Goal: Transaction & Acquisition: Purchase product/service

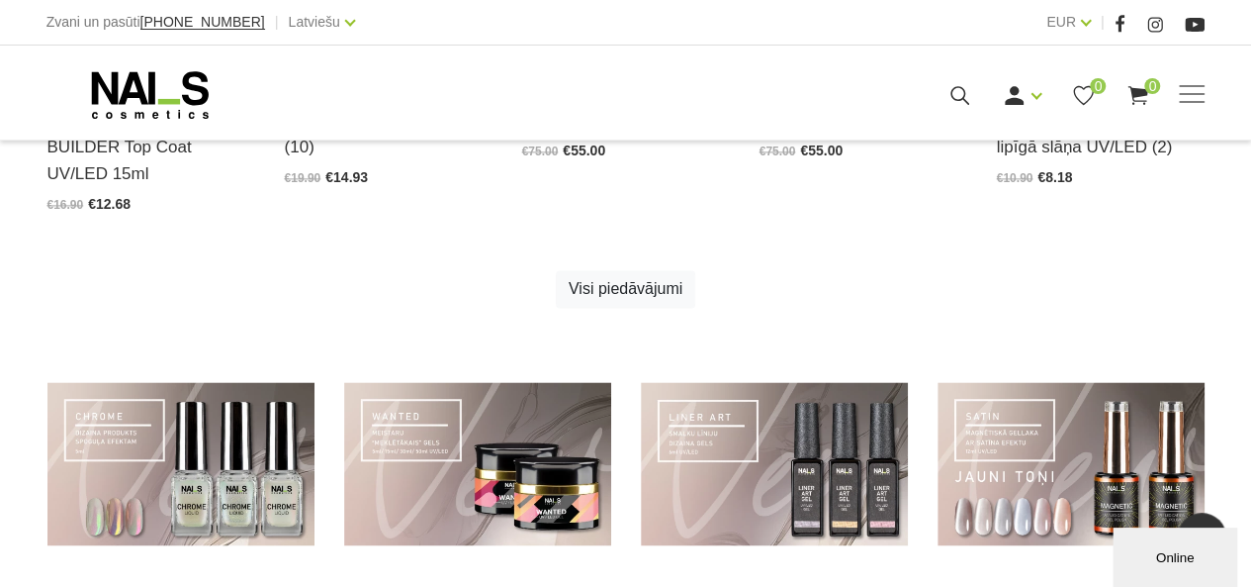
scroll to position [1484, 0]
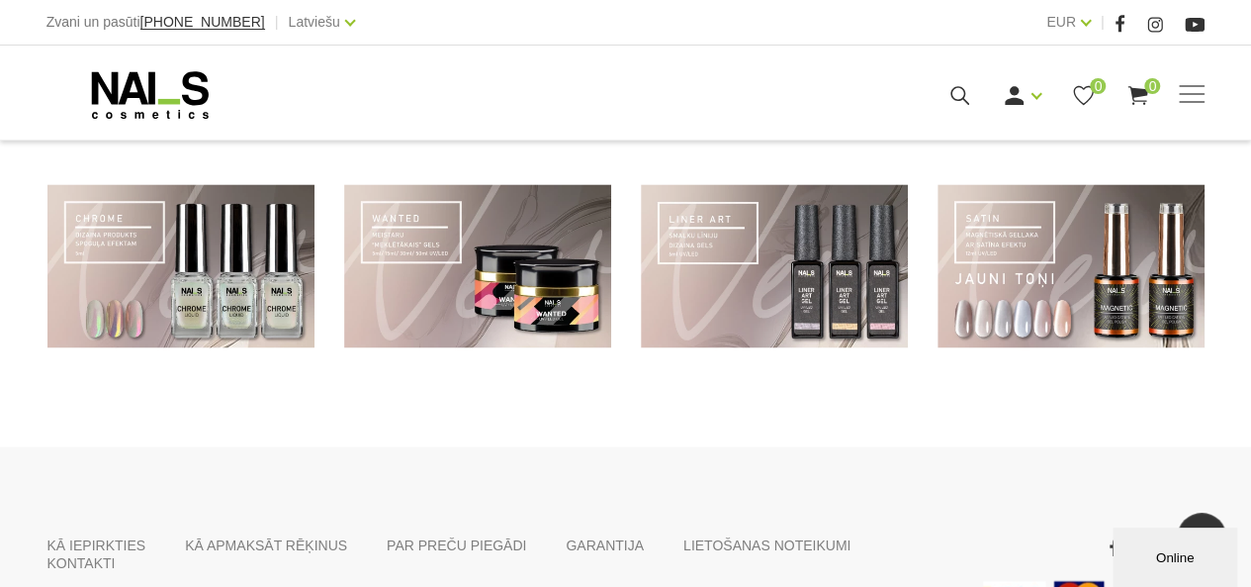
click at [1072, 296] on link at bounding box center [1071, 265] width 267 height 163
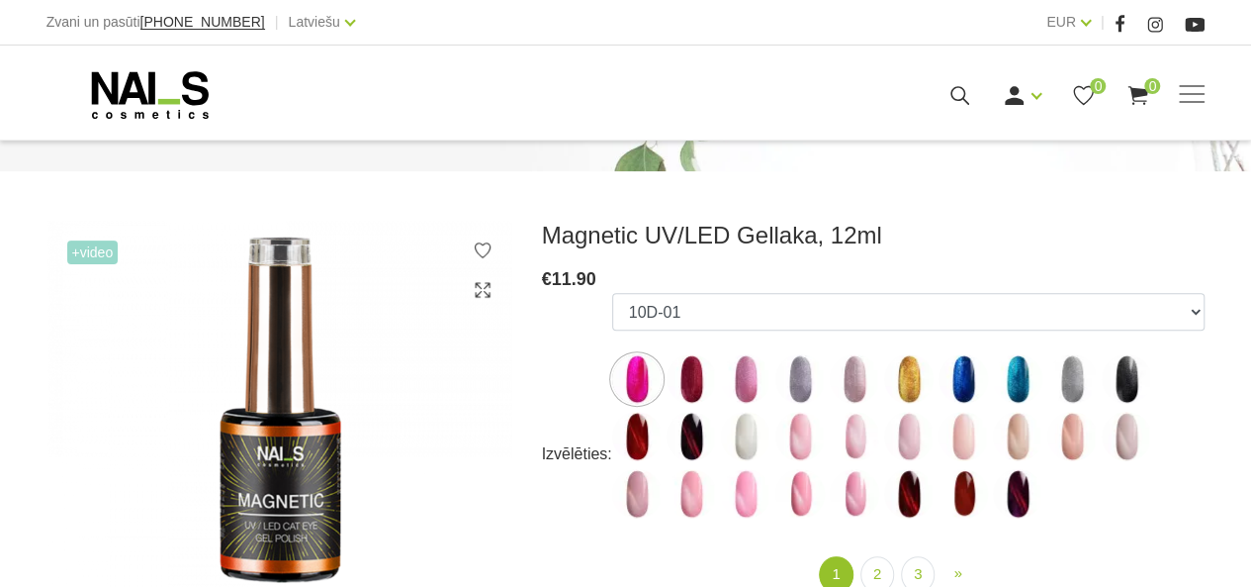
scroll to position [297, 0]
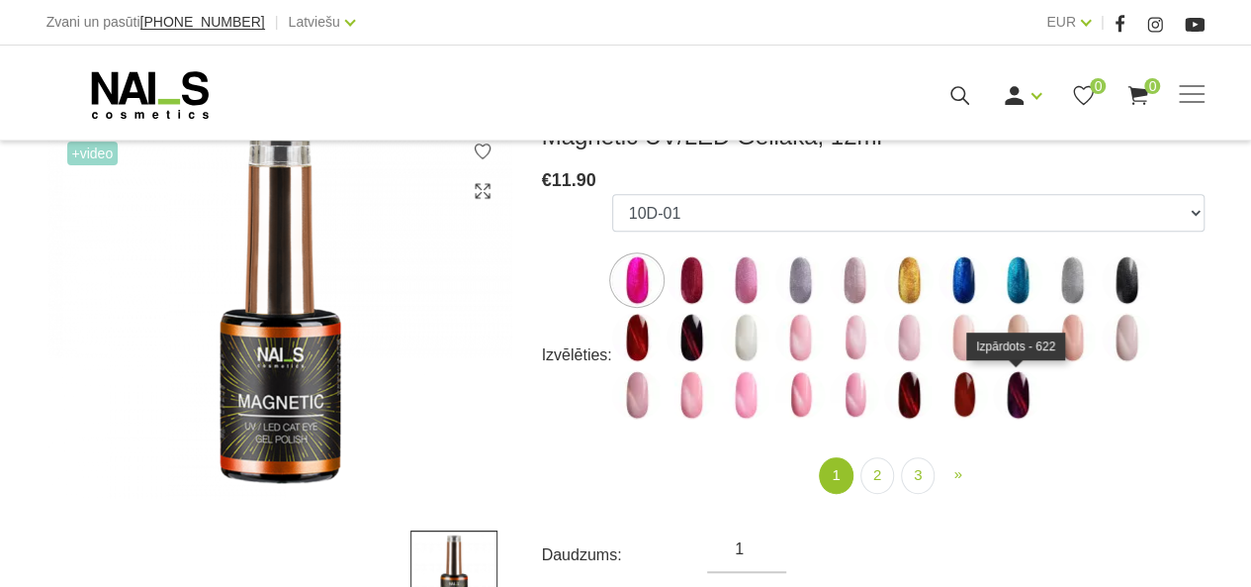
click at [1023, 394] on img at bounding box center [1017, 394] width 49 height 49
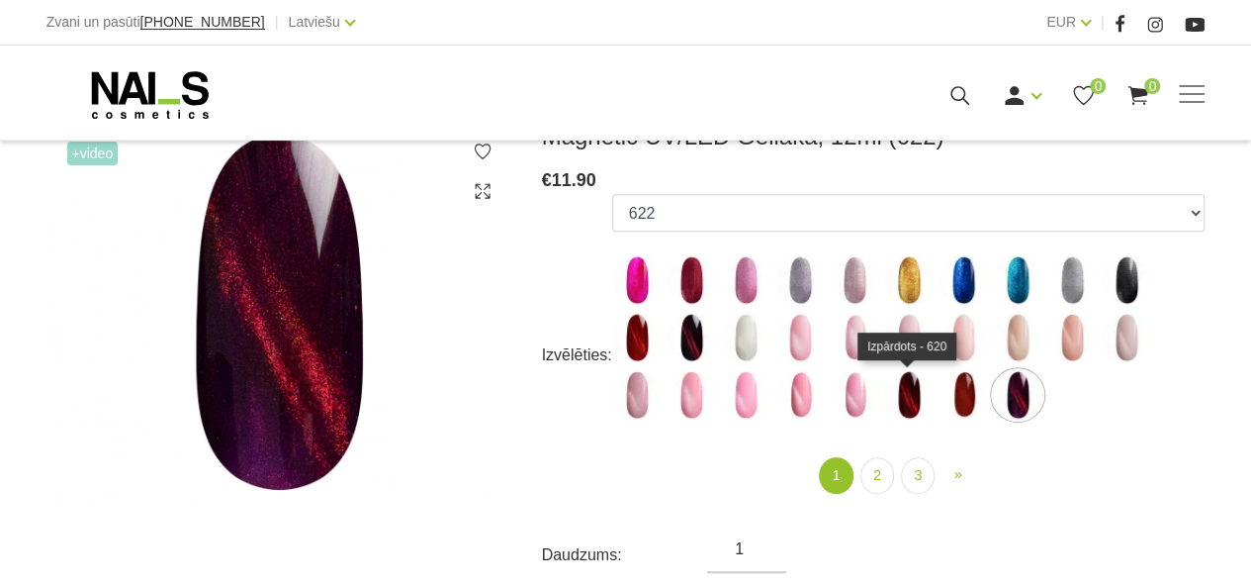
click at [913, 391] on img at bounding box center [908, 394] width 49 height 49
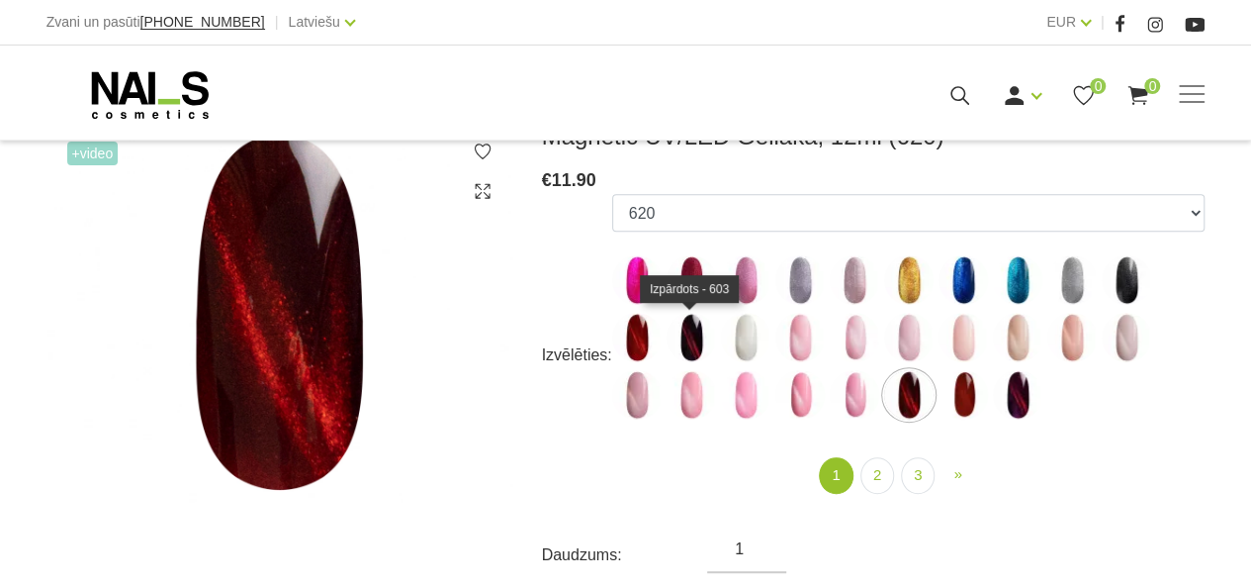
click at [693, 343] on img at bounding box center [691, 337] width 49 height 49
select select "4648"
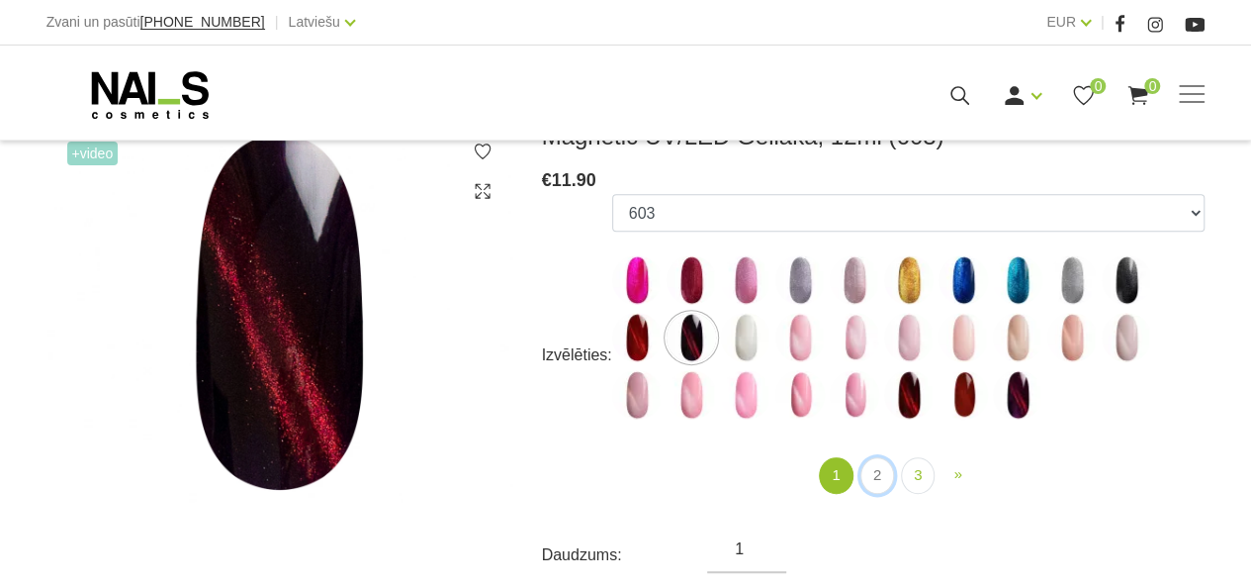
click at [880, 468] on link "2" at bounding box center [878, 475] width 34 height 37
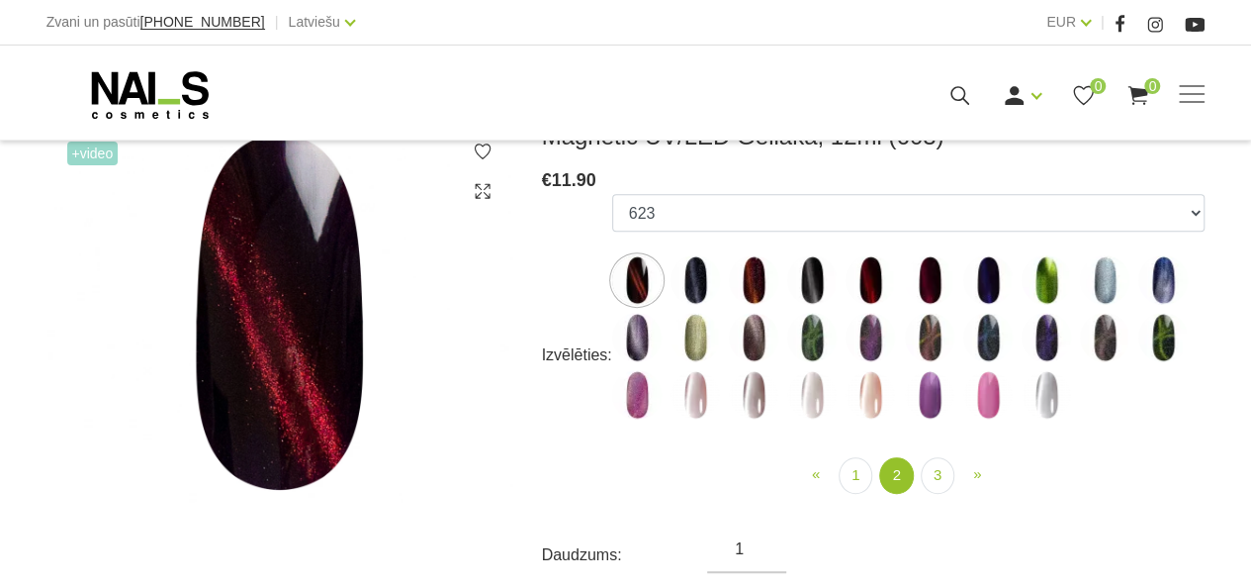
click at [753, 321] on img at bounding box center [753, 337] width 49 height 49
select select "4649"
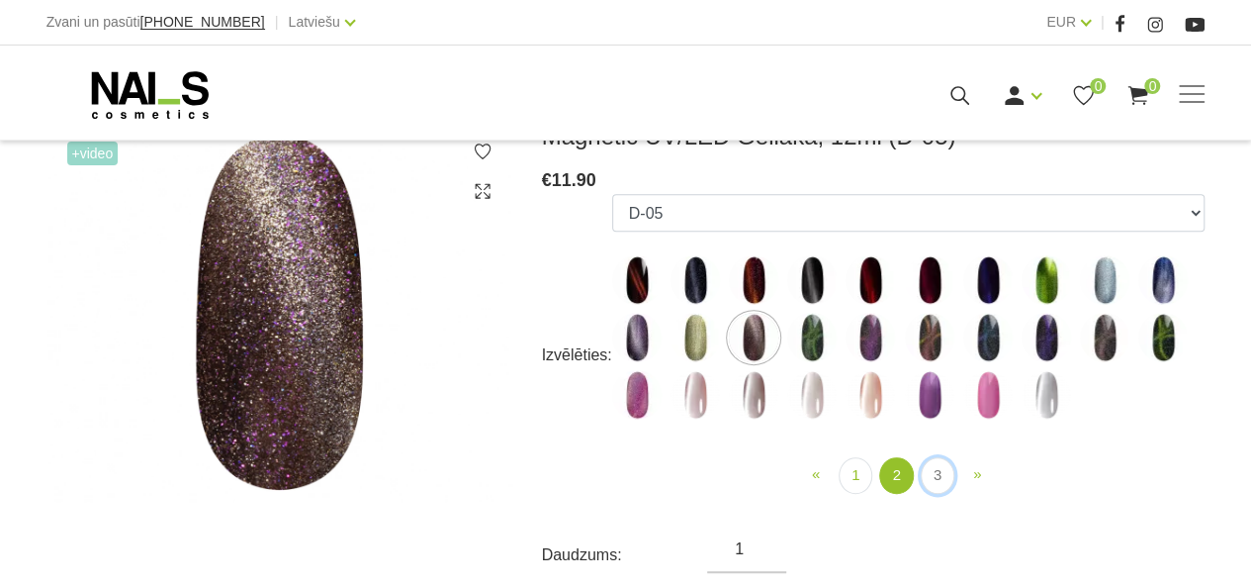
click at [941, 468] on link "3" at bounding box center [938, 475] width 34 height 37
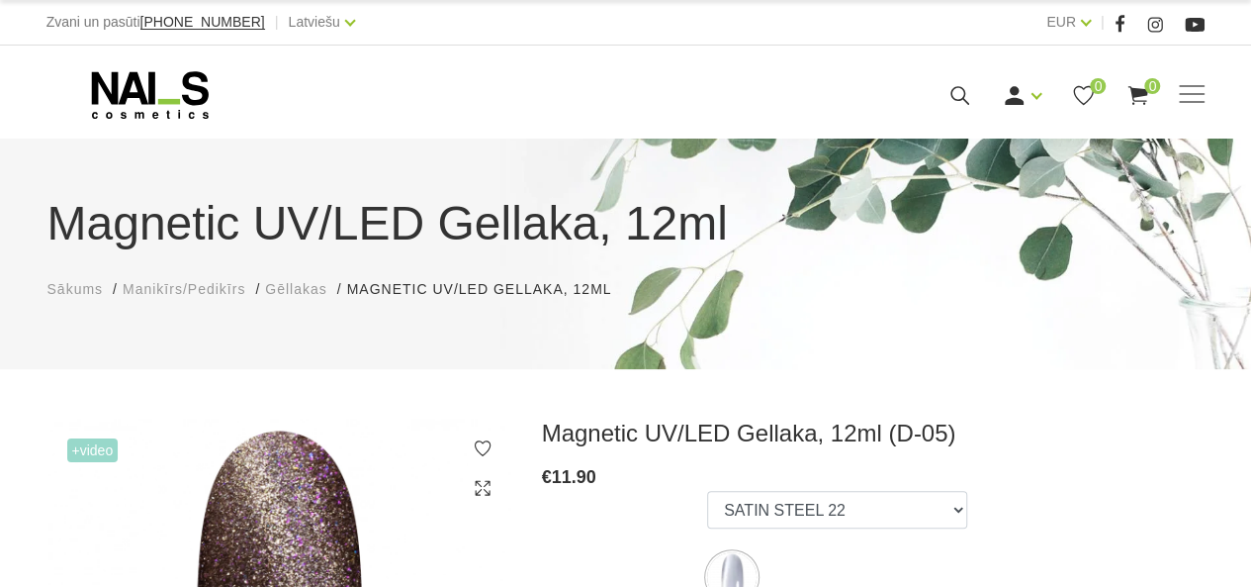
click at [138, 86] on use at bounding box center [149, 94] width 117 height 47
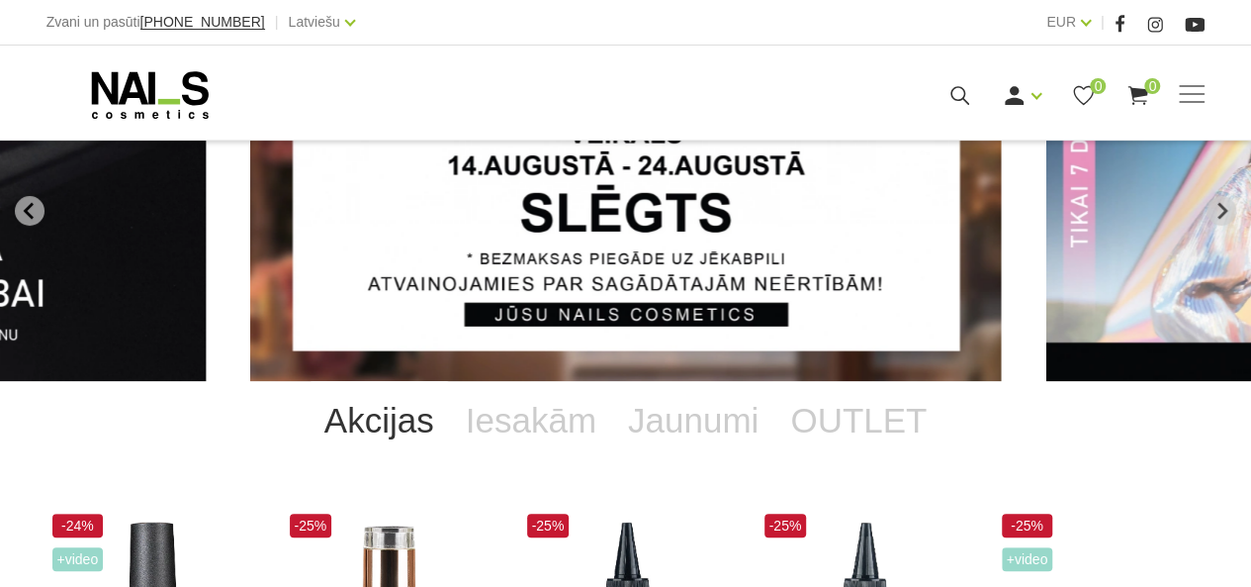
scroll to position [198, 0]
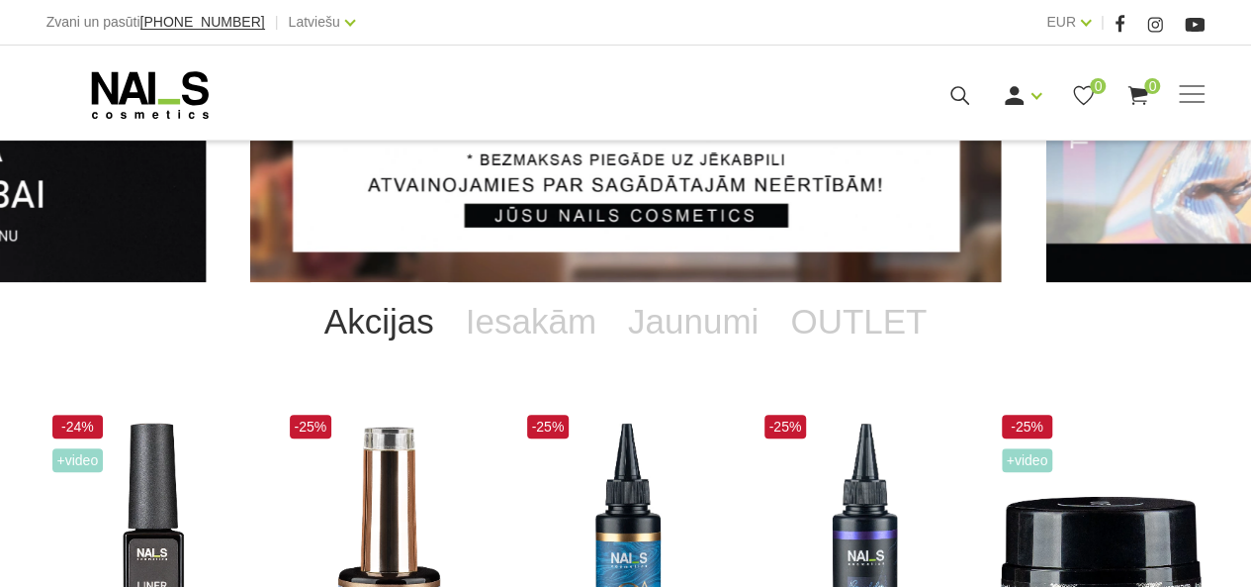
click at [873, 324] on link "OUTLET" at bounding box center [859, 321] width 168 height 79
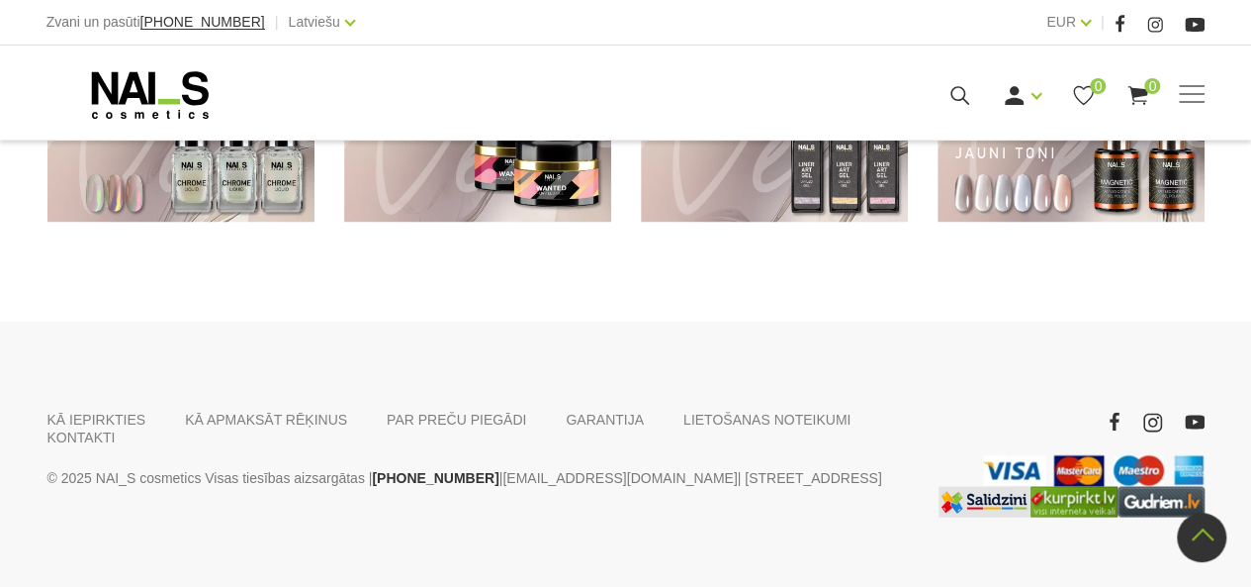
scroll to position [1214, 0]
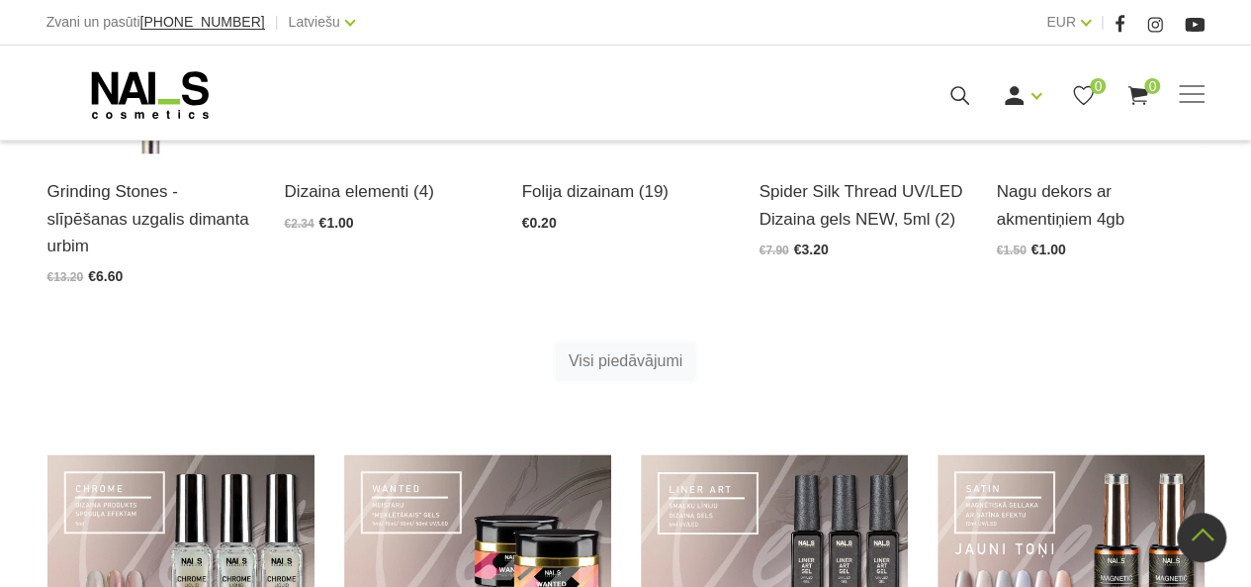
click at [659, 342] on link "Visi piedāvājumi" at bounding box center [625, 361] width 139 height 38
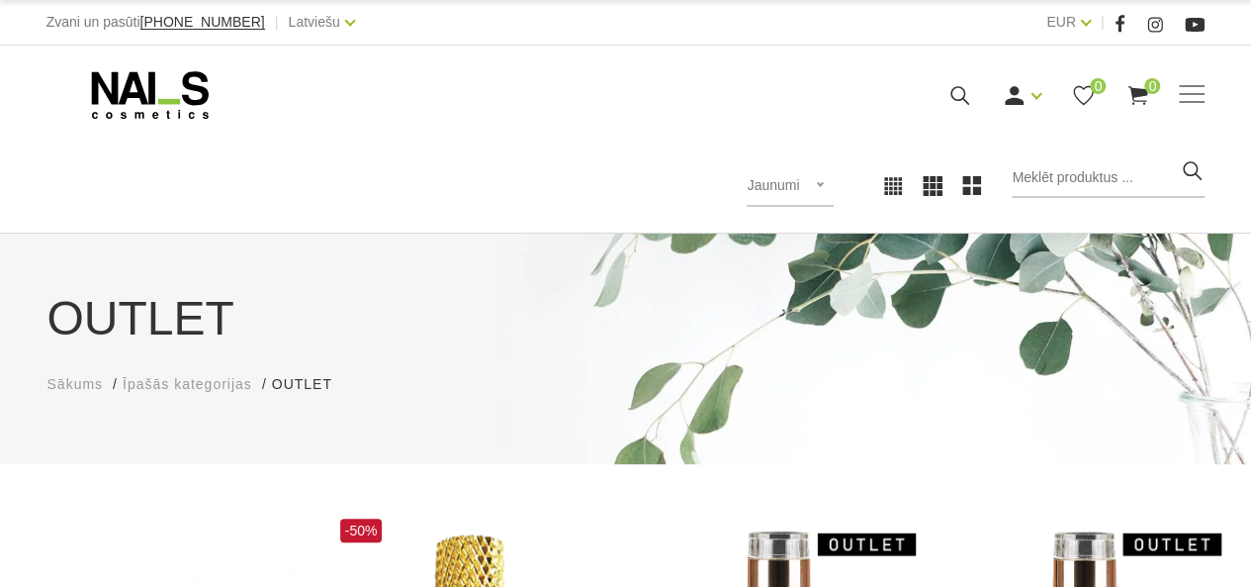
click at [212, 383] on span "Īpašās kategorijas" at bounding box center [188, 384] width 130 height 16
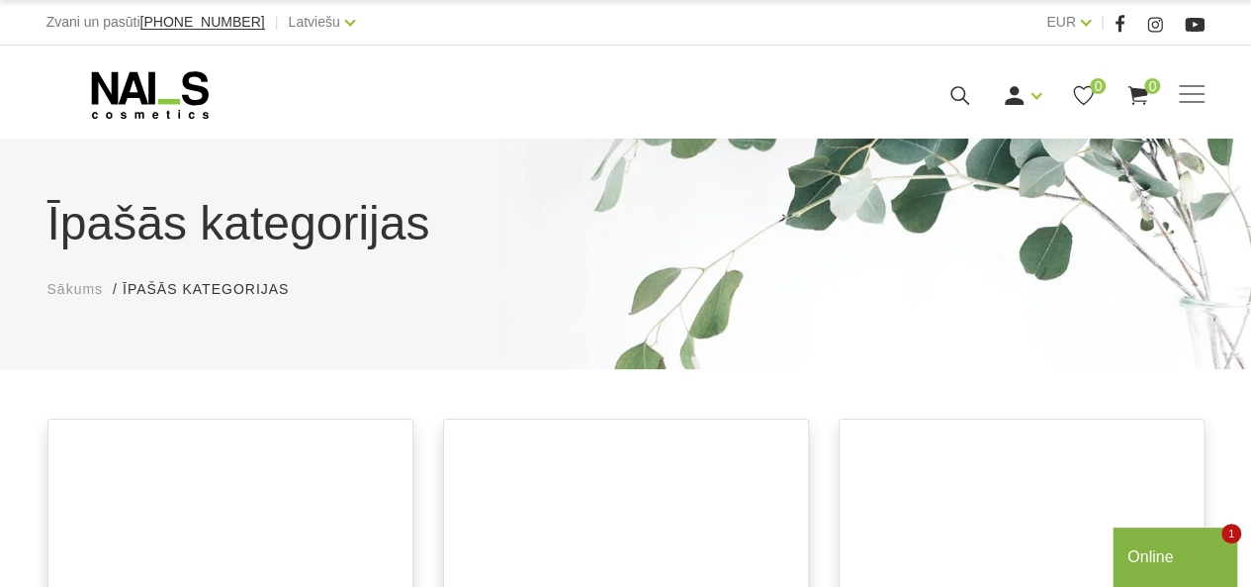
click at [129, 98] on icon at bounding box center [150, 94] width 208 height 49
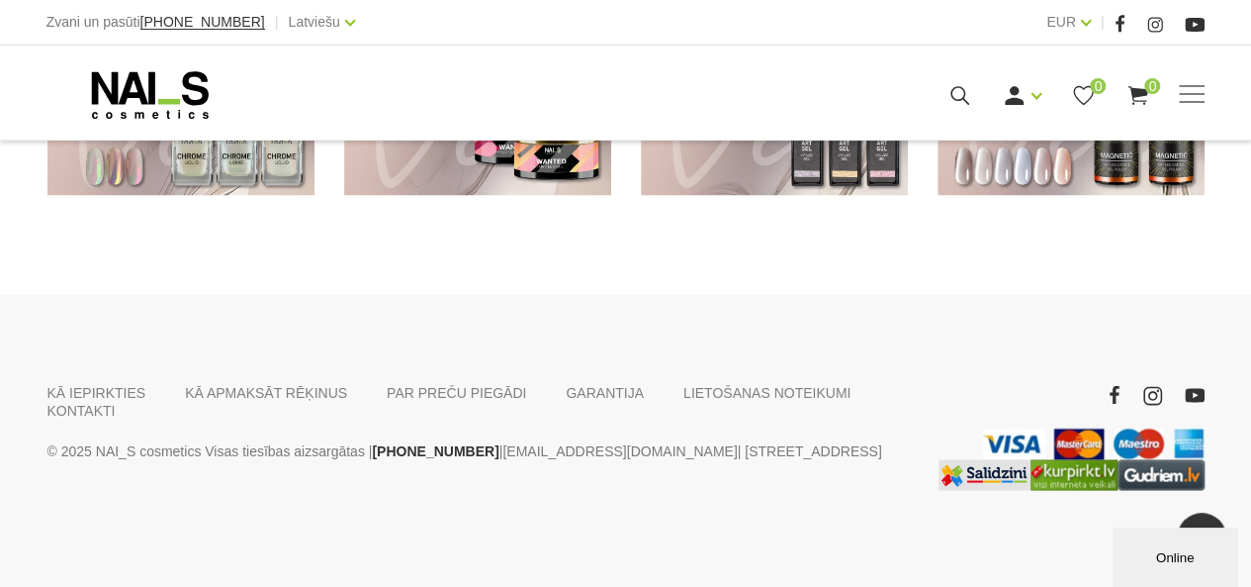
scroll to position [1438, 0]
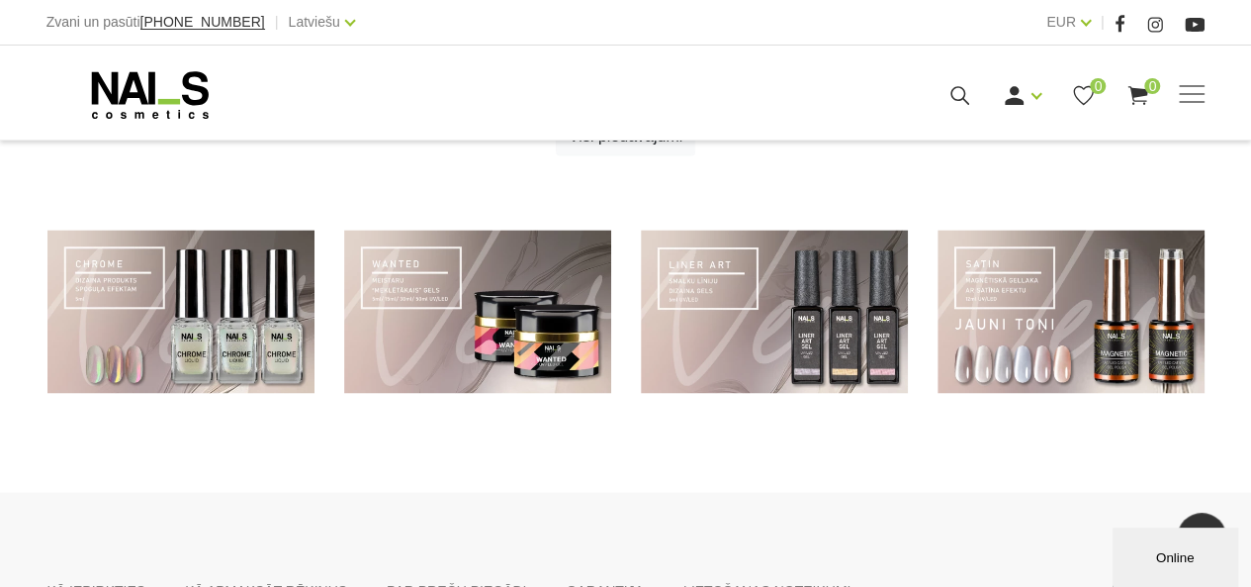
click at [463, 320] on link at bounding box center [477, 311] width 267 height 163
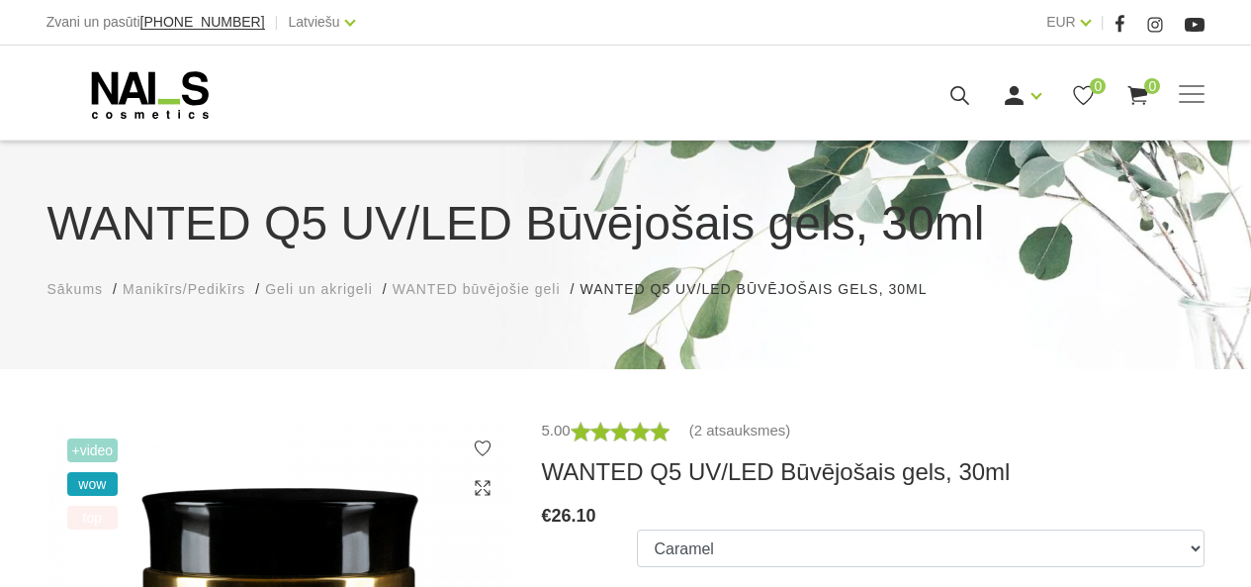
scroll to position [297, 0]
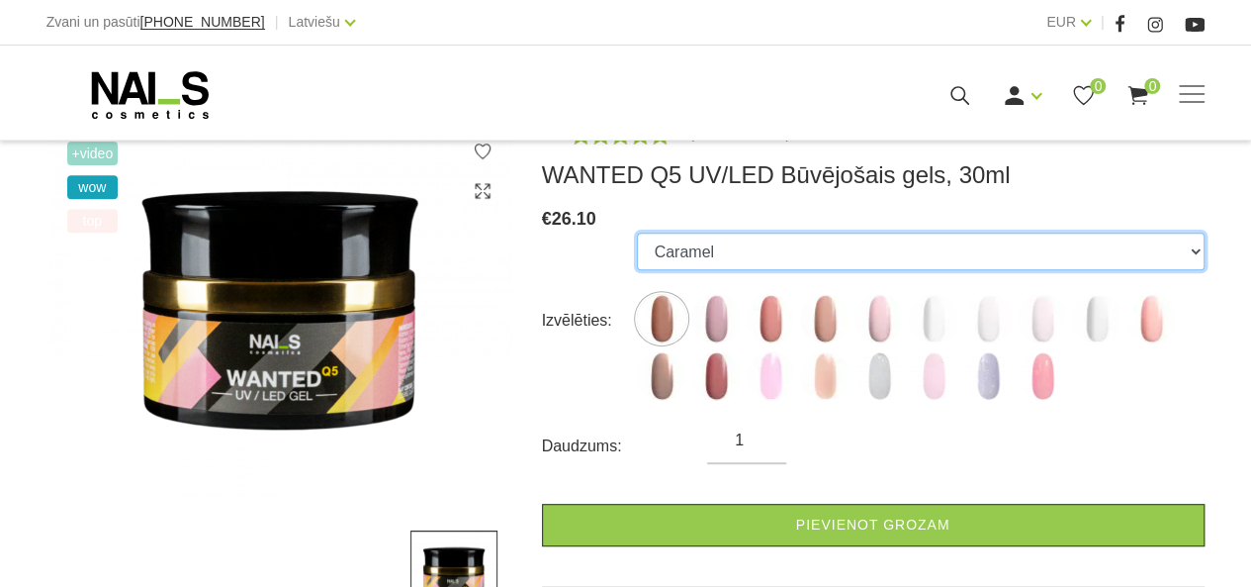
click at [1197, 250] on select "Caramel Nude Sparkle Mood Macchiato Dream Rose Premium Clear Pastel Porcelain B…" at bounding box center [920, 251] width 567 height 38
click at [637, 232] on select "Caramel Nude Sparkle Mood Macchiato Dream Rose Premium Clear Pastel Porcelain B…" at bounding box center [920, 251] width 567 height 38
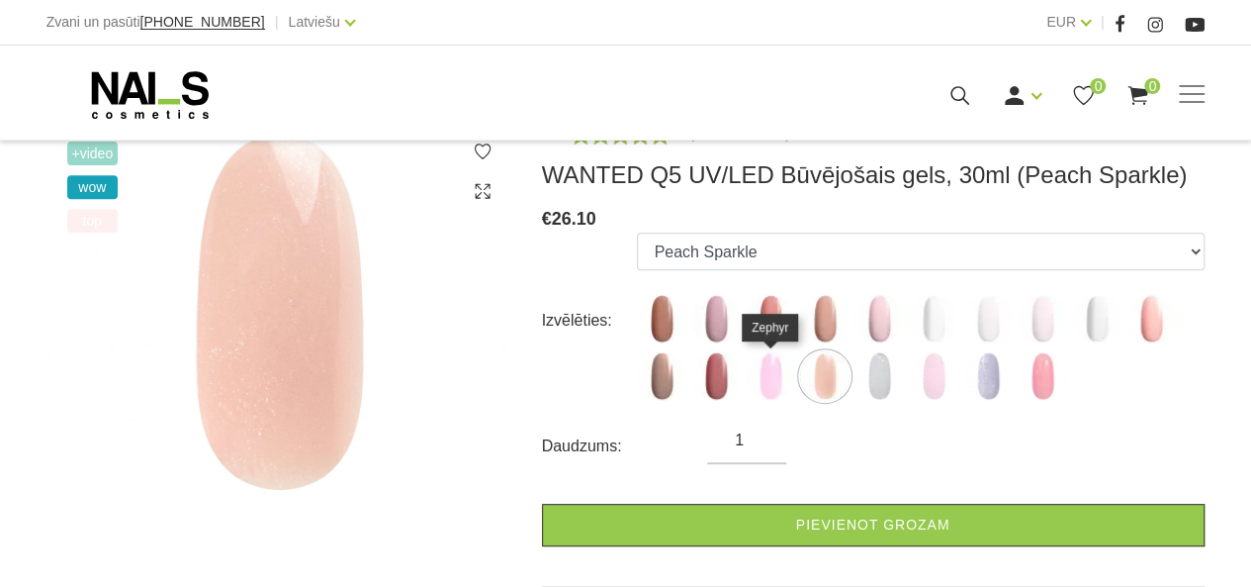
click at [772, 376] on img at bounding box center [770, 375] width 49 height 49
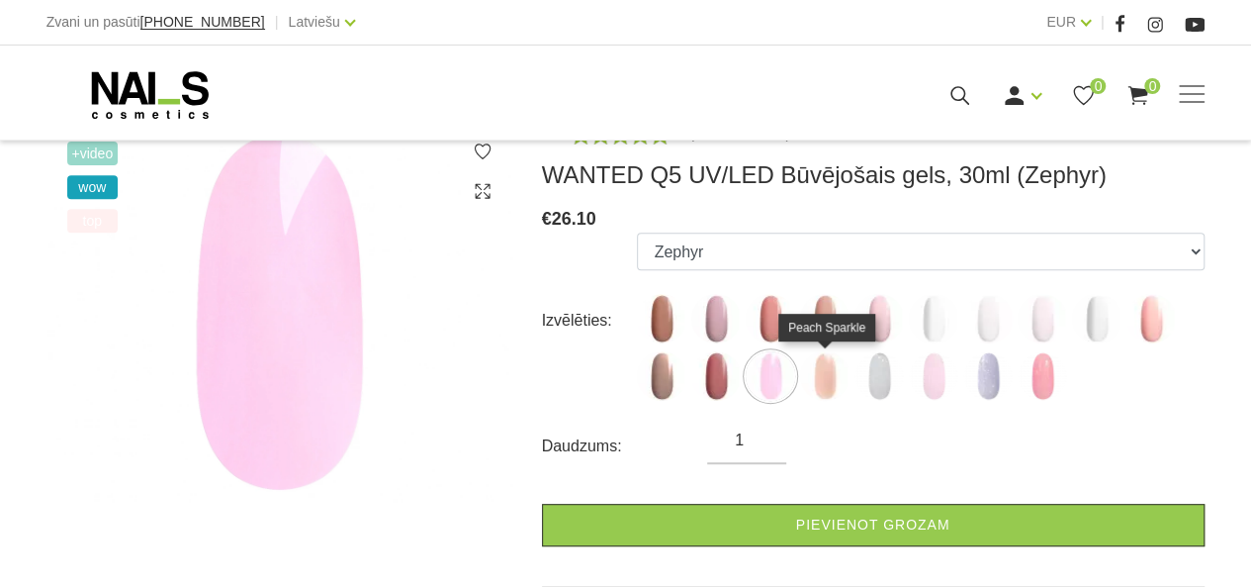
click at [825, 386] on img at bounding box center [824, 375] width 49 height 49
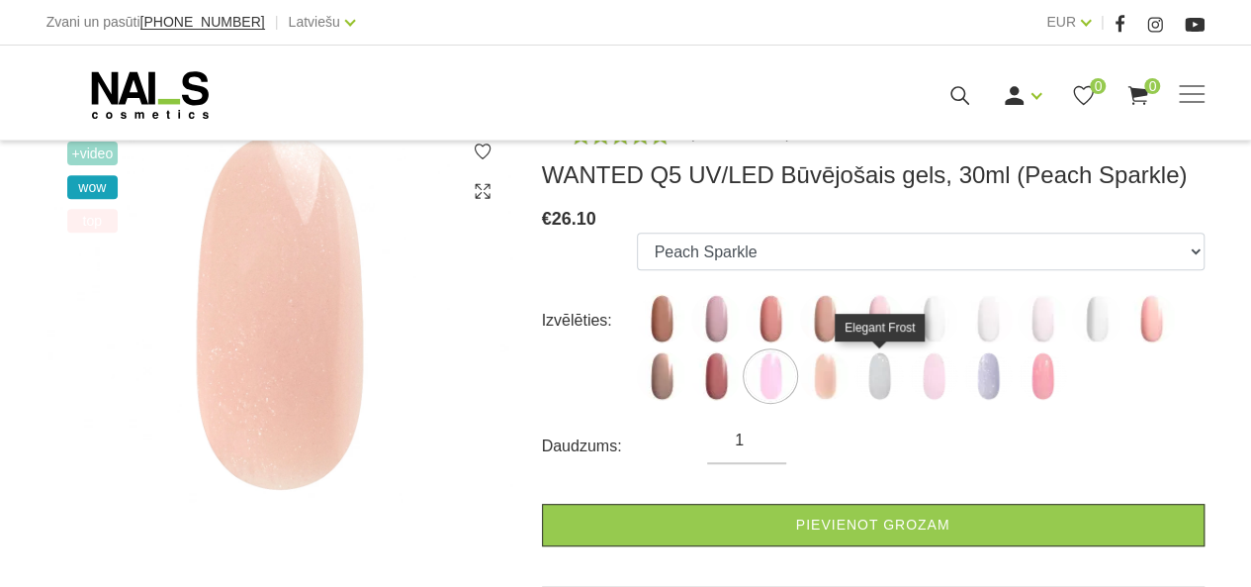
click at [886, 380] on img at bounding box center [879, 375] width 49 height 49
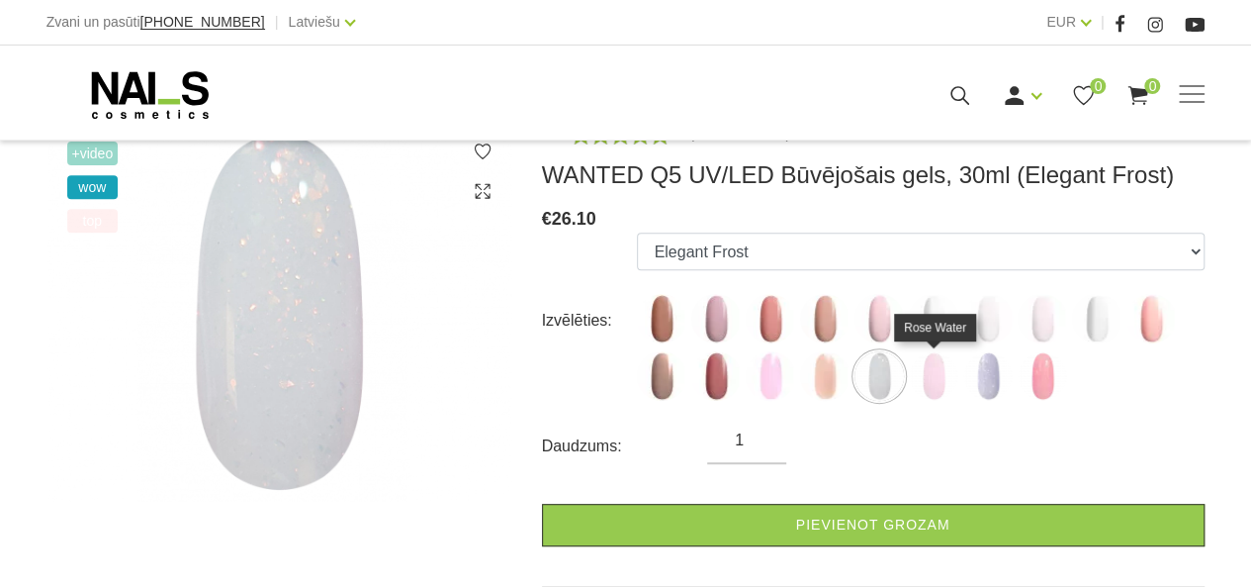
click at [935, 380] on img at bounding box center [933, 375] width 49 height 49
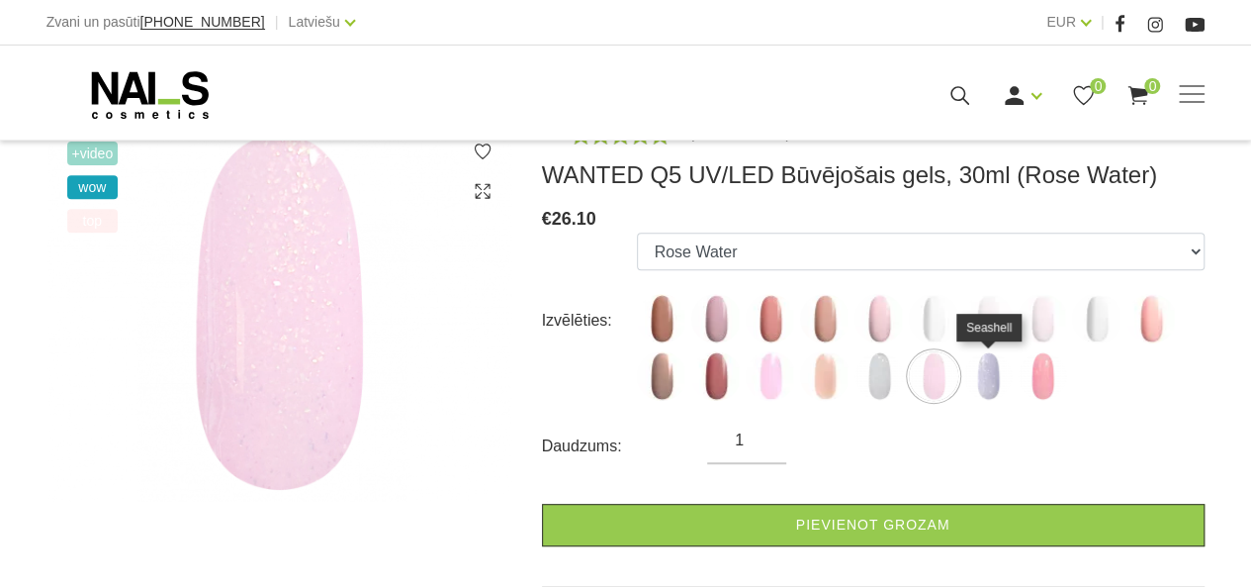
click at [981, 382] on img at bounding box center [988, 375] width 49 height 49
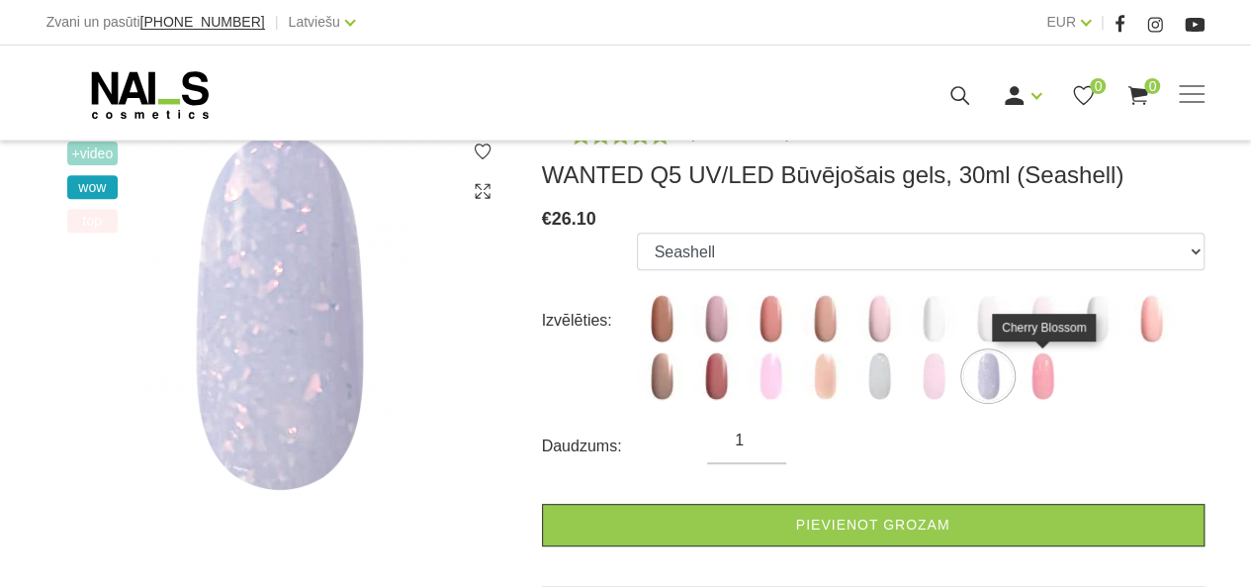
click at [1045, 385] on img at bounding box center [1042, 375] width 49 height 49
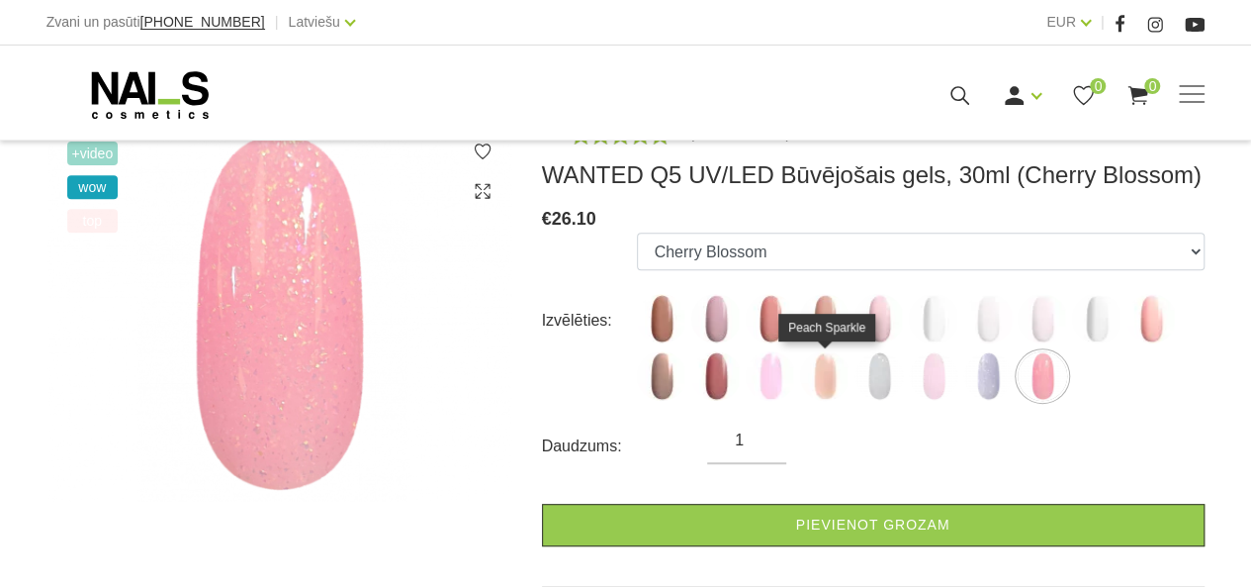
click at [819, 384] on img at bounding box center [824, 375] width 49 height 49
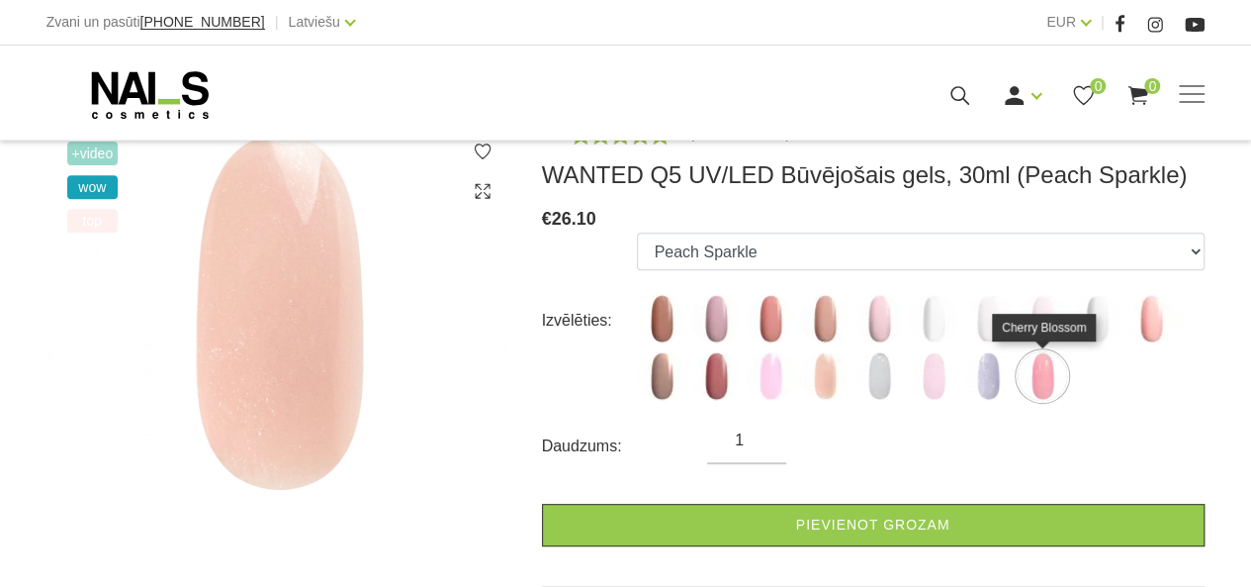
click at [1049, 376] on img at bounding box center [1042, 375] width 49 height 49
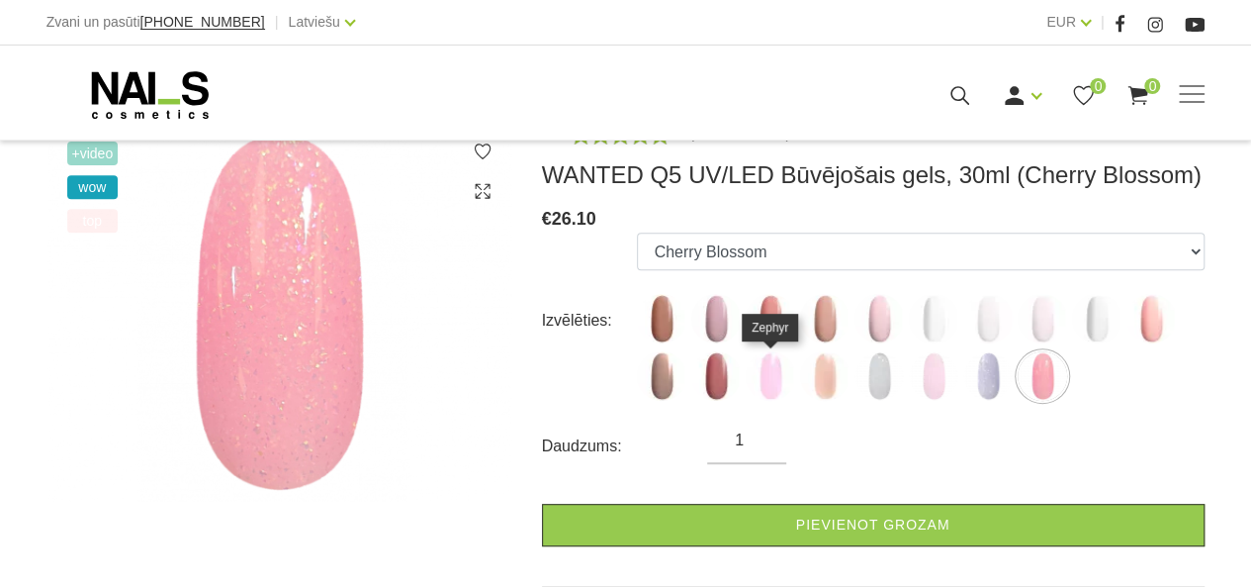
click at [772, 379] on img at bounding box center [770, 375] width 49 height 49
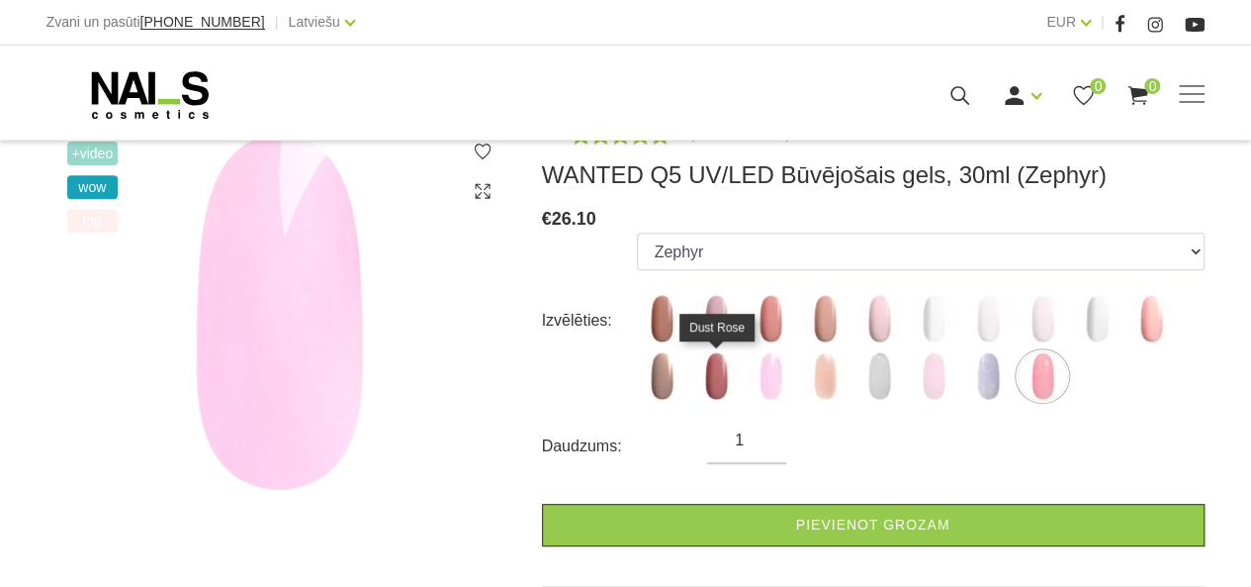
click at [733, 384] on img at bounding box center [715, 375] width 49 height 49
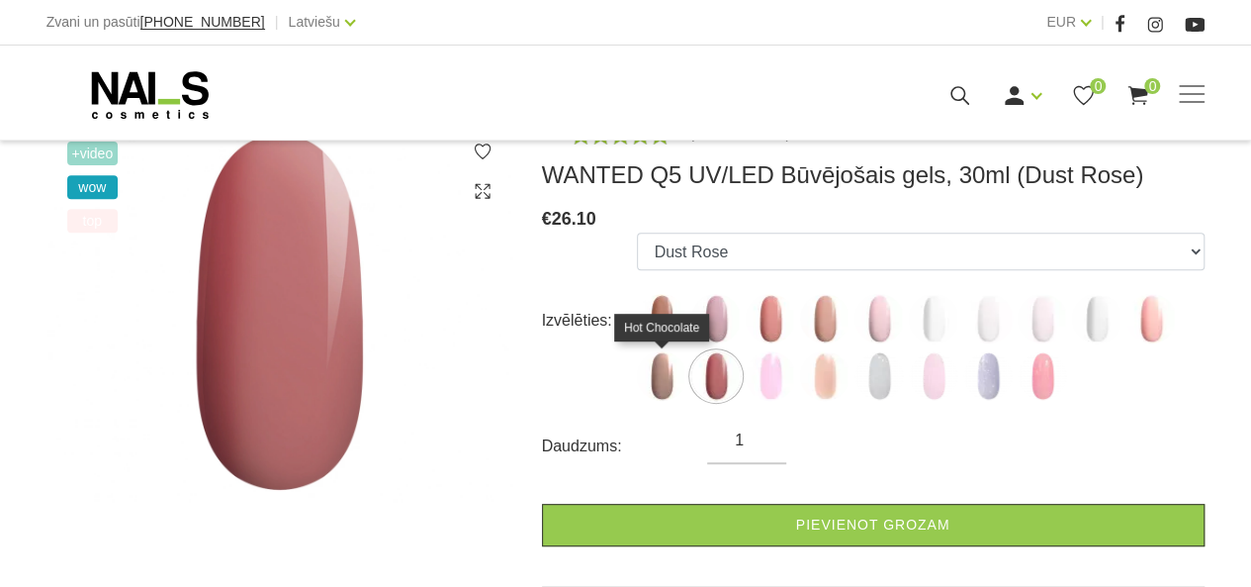
click at [659, 383] on img at bounding box center [661, 375] width 49 height 49
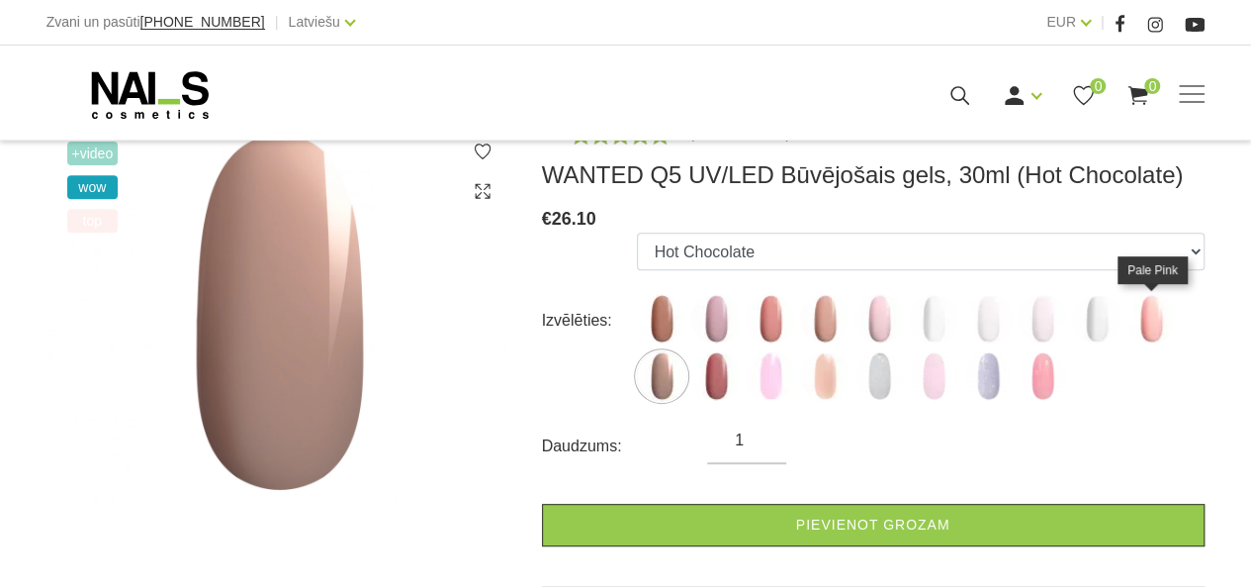
click at [1148, 322] on img at bounding box center [1151, 318] width 49 height 49
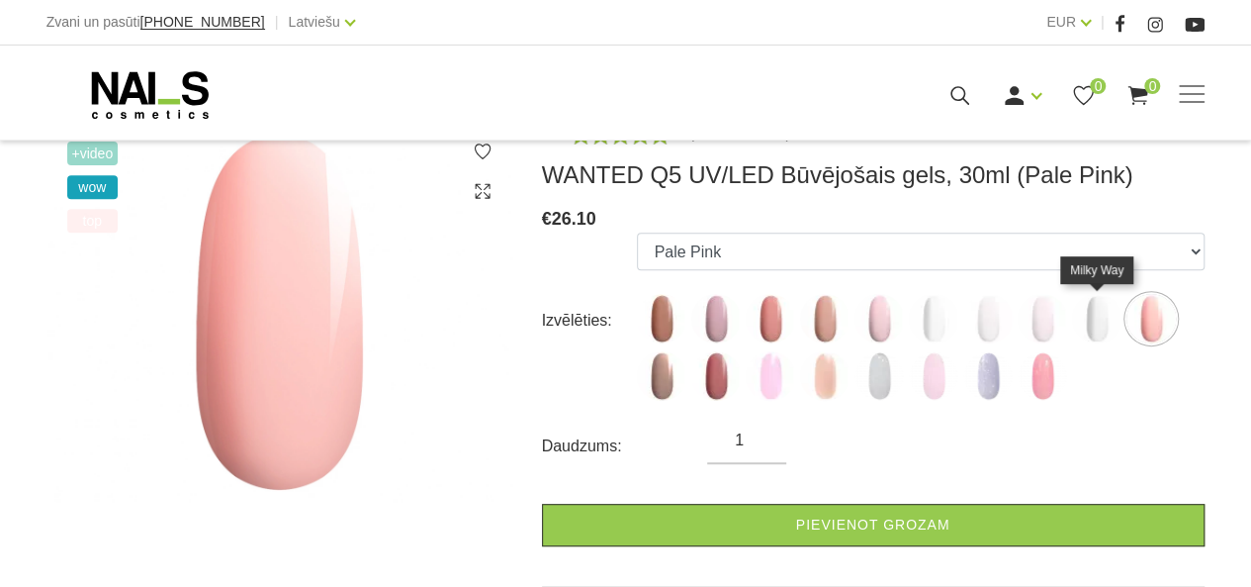
click at [1098, 322] on img at bounding box center [1096, 318] width 49 height 49
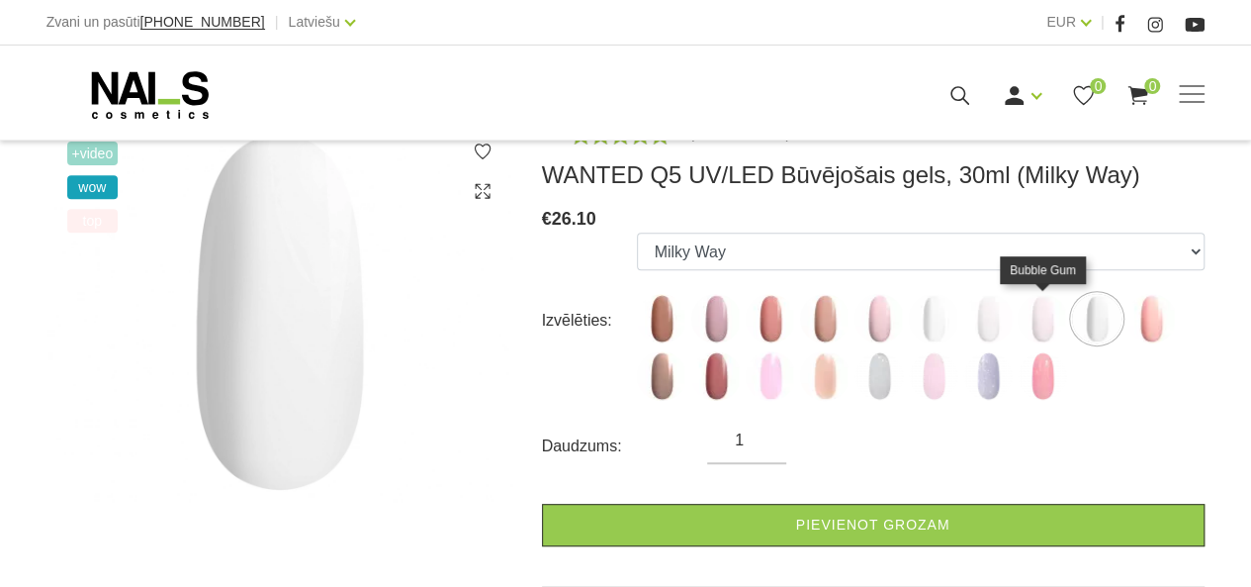
click at [1045, 330] on img at bounding box center [1042, 318] width 49 height 49
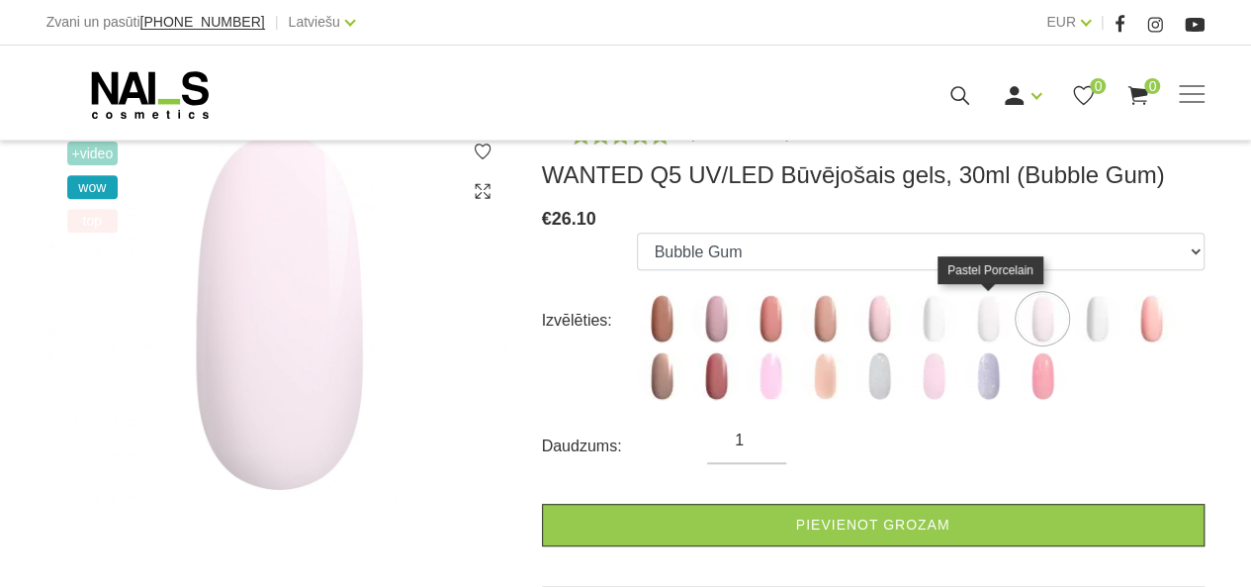
click at [999, 330] on img at bounding box center [988, 318] width 49 height 49
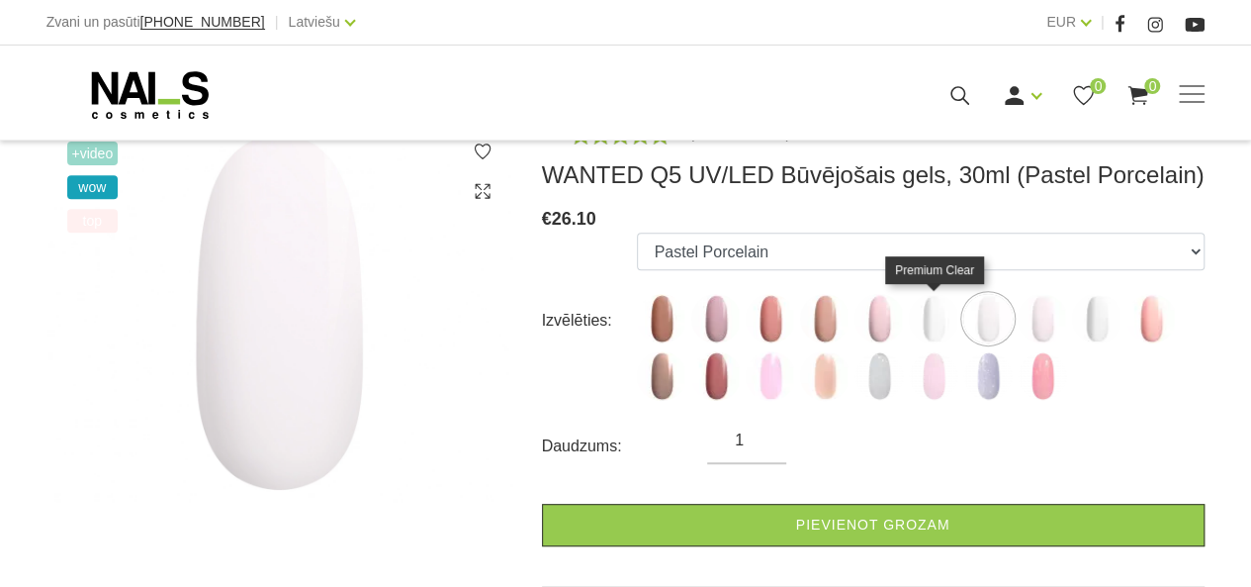
click at [937, 329] on img at bounding box center [933, 318] width 49 height 49
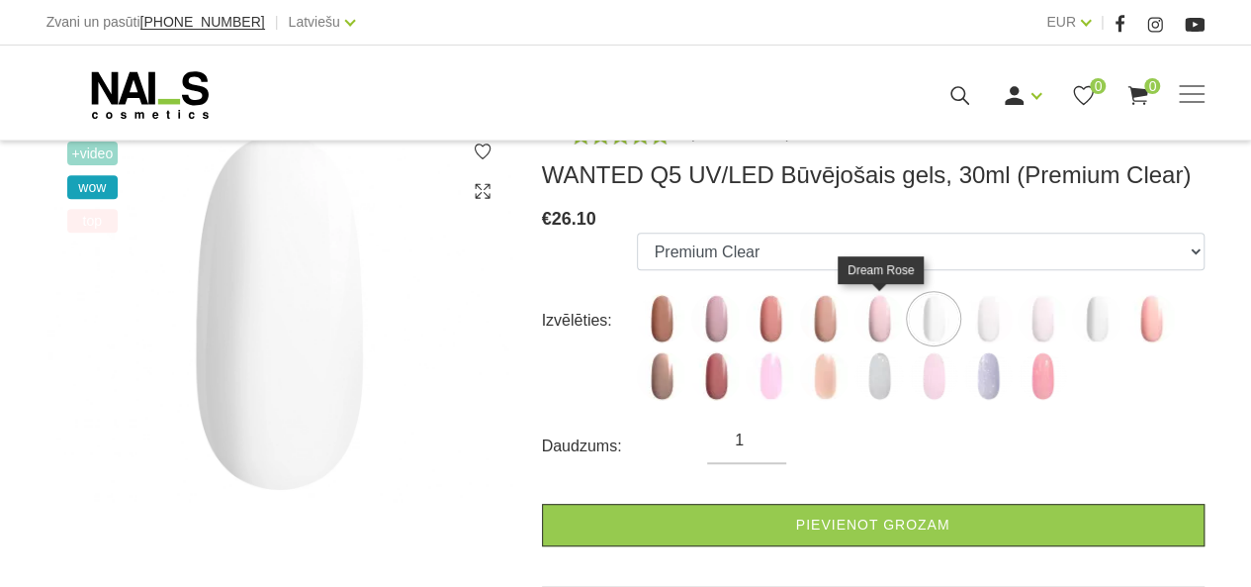
click at [880, 323] on img at bounding box center [879, 318] width 49 height 49
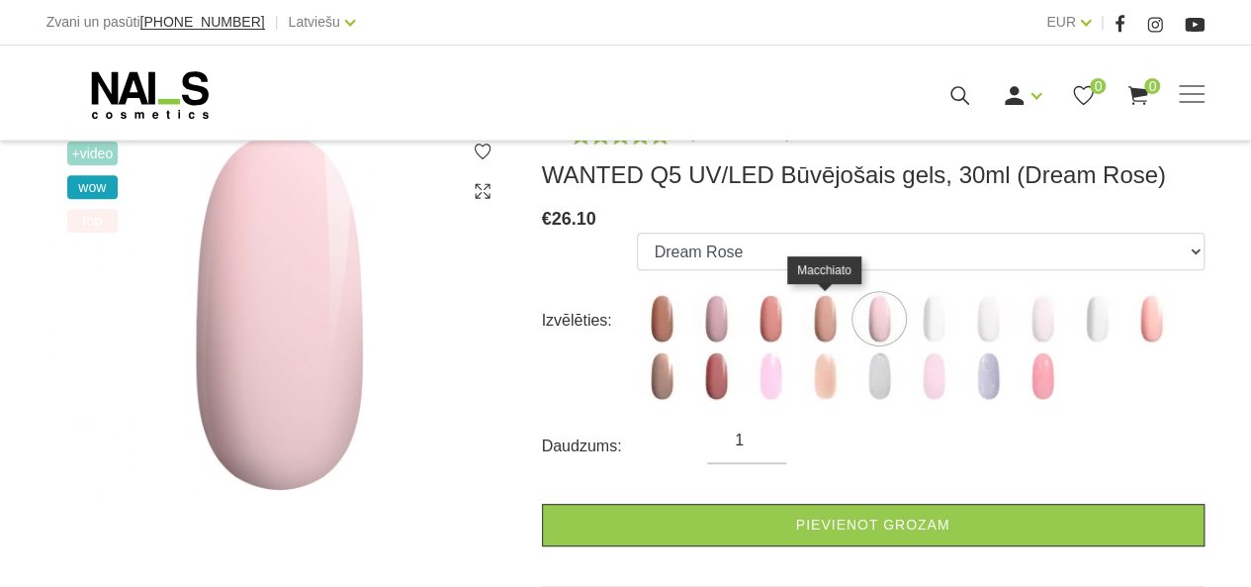
click at [829, 320] on img at bounding box center [824, 318] width 49 height 49
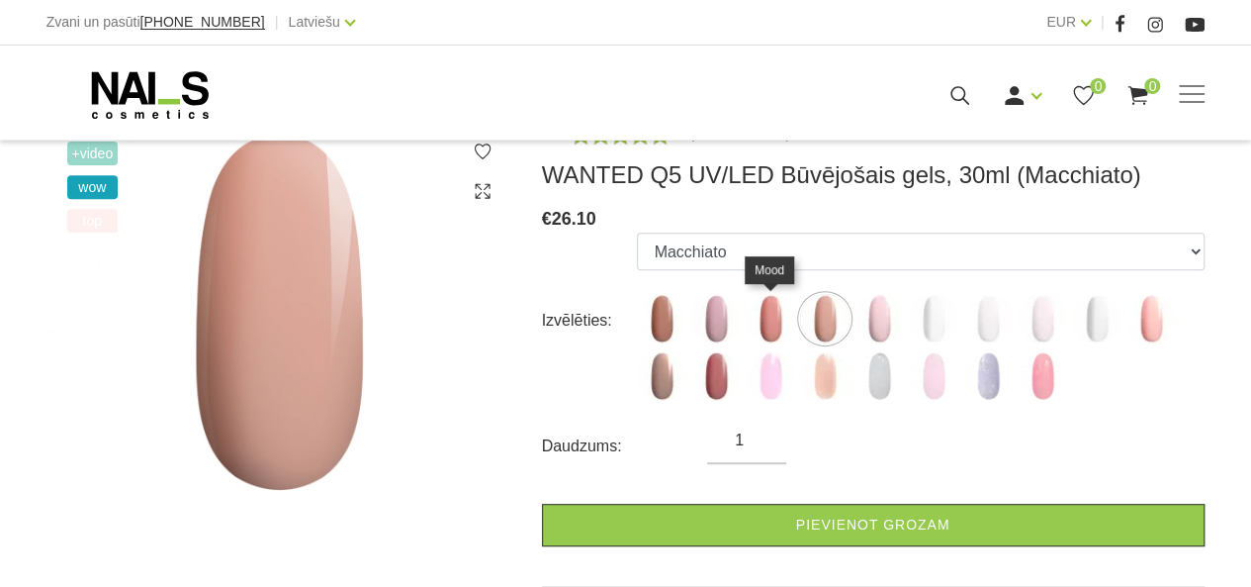
click at [762, 316] on img at bounding box center [770, 318] width 49 height 49
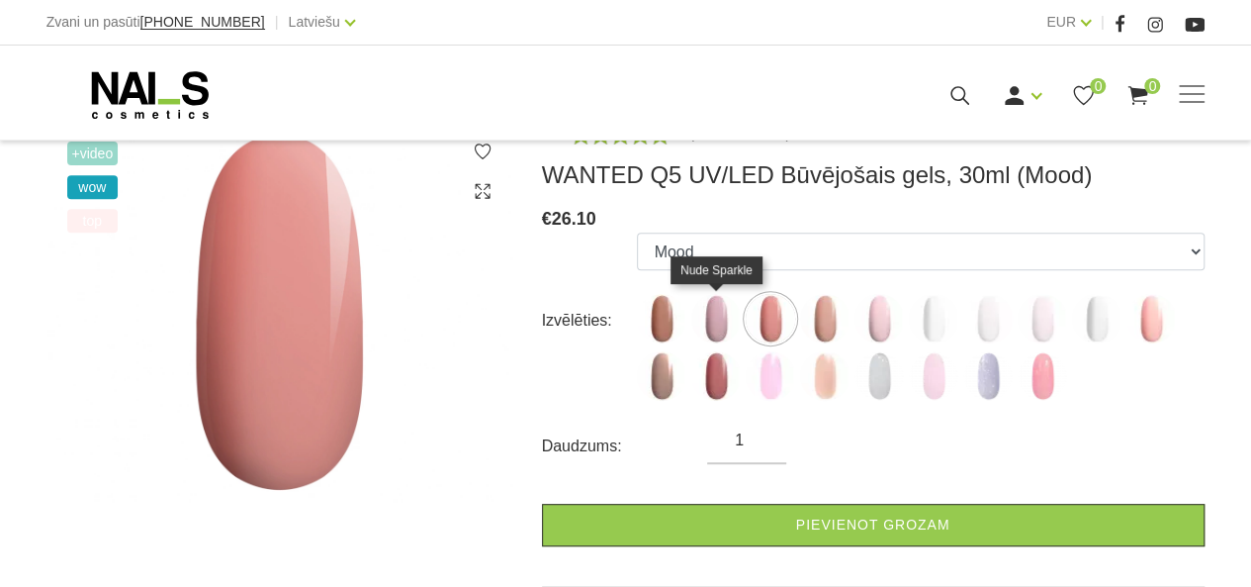
click at [707, 321] on img at bounding box center [715, 318] width 49 height 49
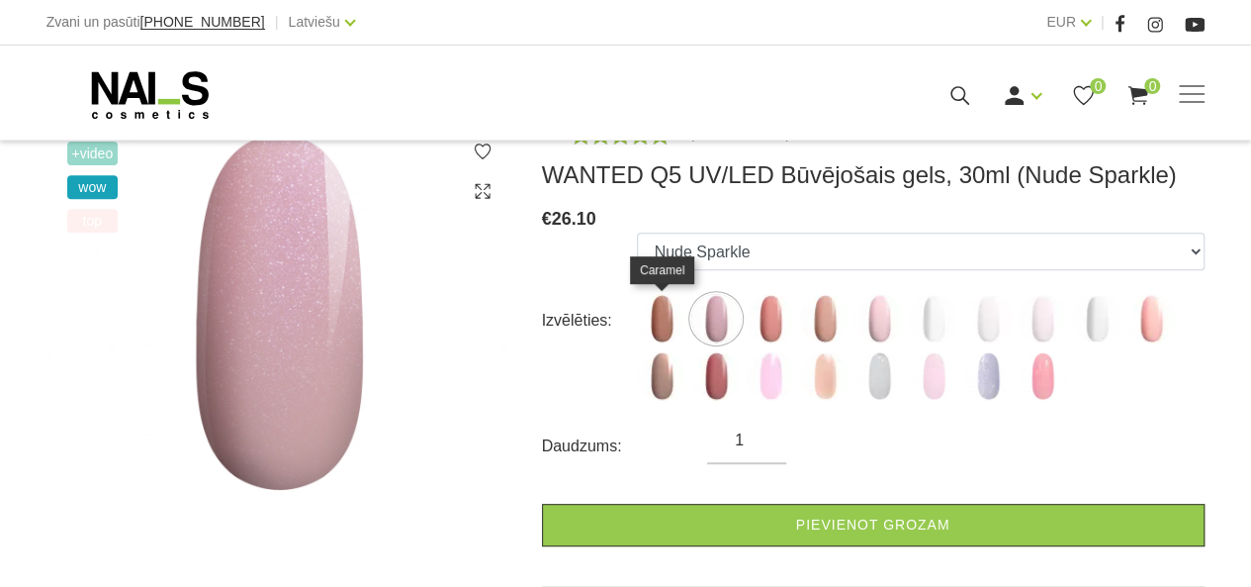
click at [662, 323] on img at bounding box center [661, 318] width 49 height 49
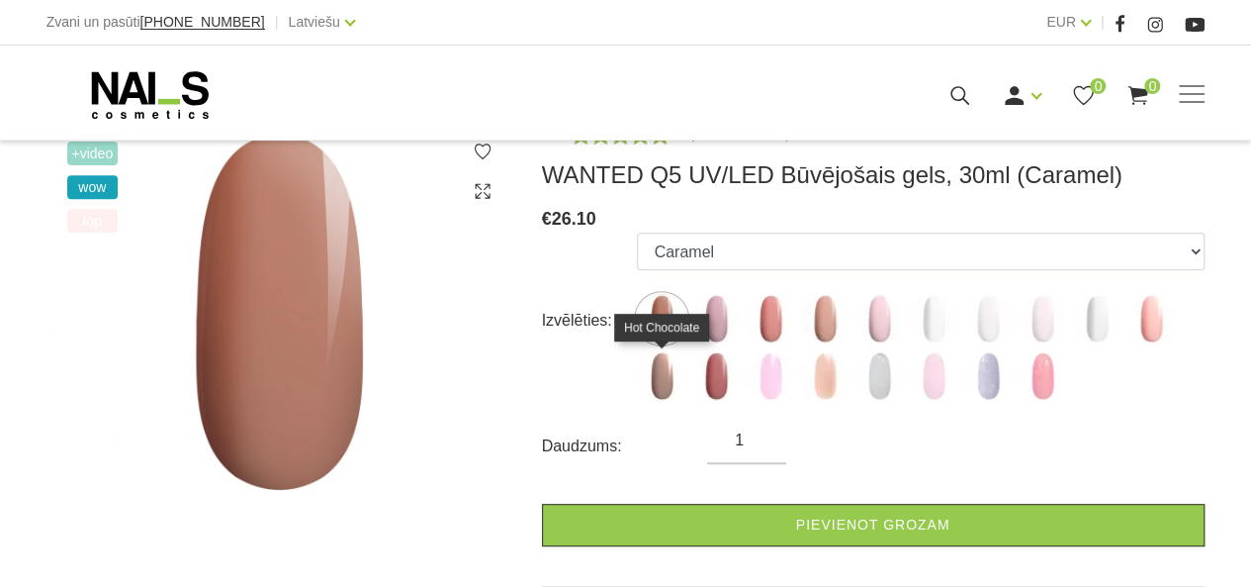
click at [661, 381] on img at bounding box center [661, 375] width 49 height 49
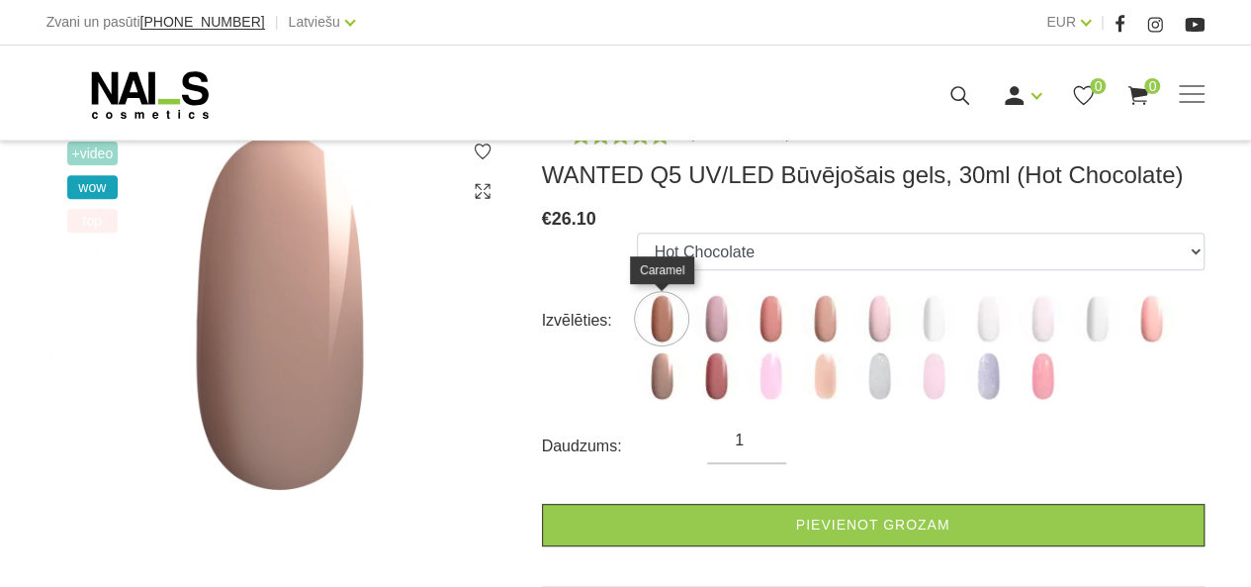
click at [667, 313] on img at bounding box center [661, 318] width 49 height 49
select select "4672"
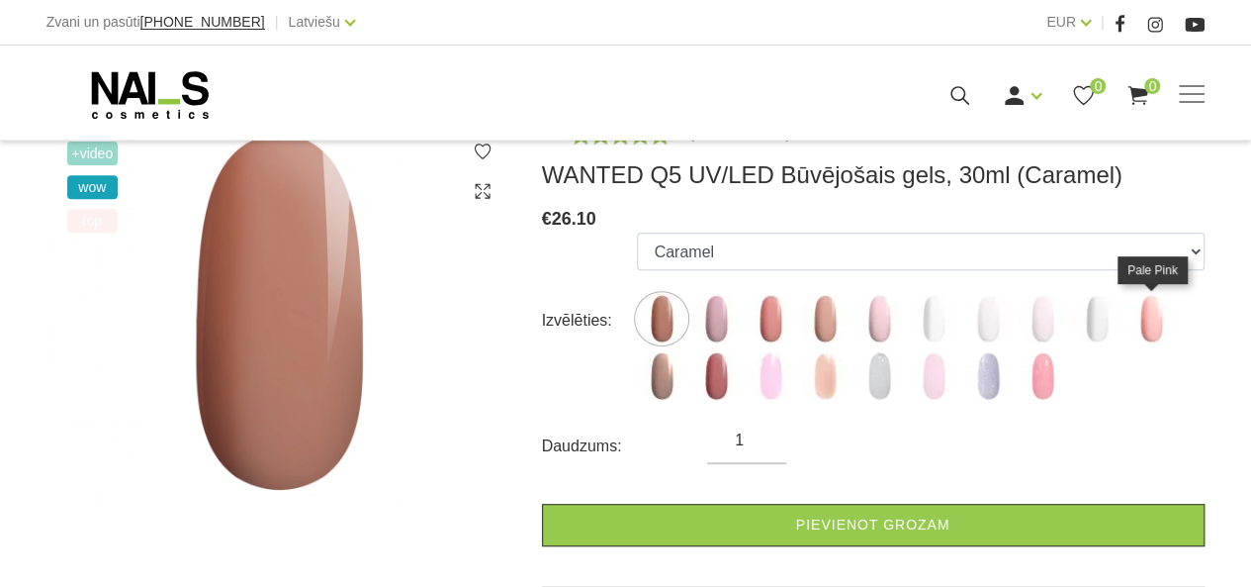
scroll to position [495, 0]
